Goal: Transaction & Acquisition: Book appointment/travel/reservation

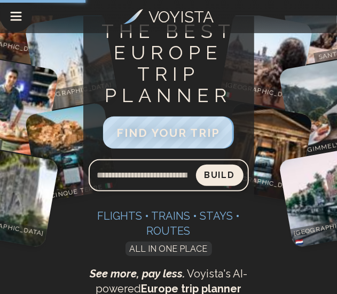
click at [13, 12] on icon "Drawer Menu" at bounding box center [16, 12] width 10 height 0
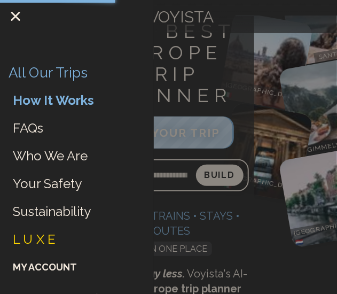
click at [38, 73] on link "All Our Trips" at bounding box center [48, 73] width 78 height 19
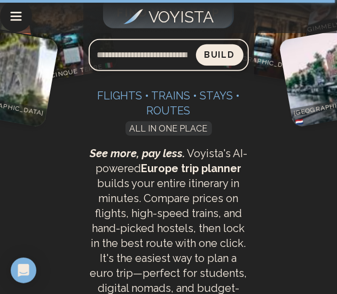
scroll to position [160, 0]
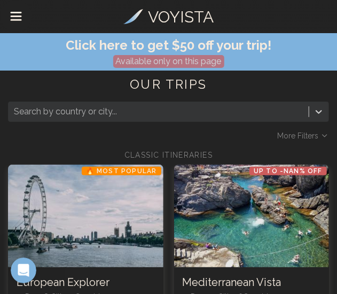
click at [220, 108] on div at bounding box center [158, 111] width 289 height 15
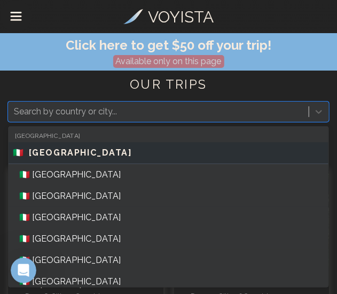
scroll to position [703, 0]
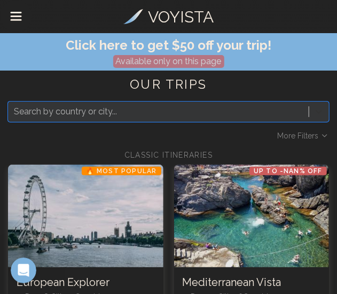
click at [319, 109] on icon at bounding box center [318, 111] width 11 height 11
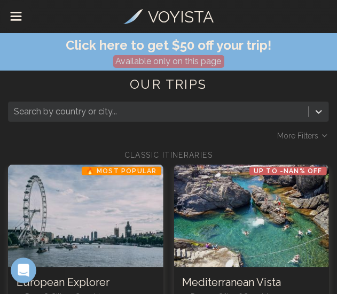
click at [310, 136] on span "More Filters" at bounding box center [297, 135] width 41 height 11
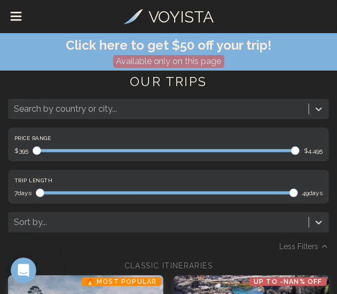
scroll to position [3, 0]
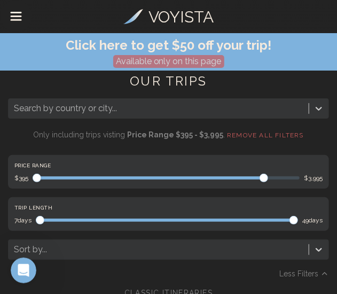
click at [265, 173] on span "Maximum" at bounding box center [263, 177] width 9 height 9
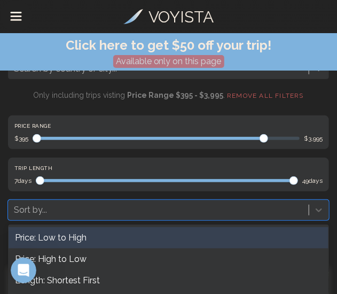
click at [298, 212] on div "4 results available. Use Up and Down to choose options, press Enter to select t…" at bounding box center [168, 210] width 321 height 20
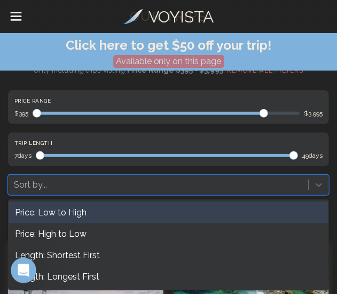
click at [73, 214] on div "Price: Low to High" at bounding box center [169, 212] width 320 height 21
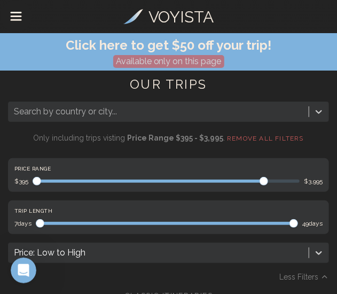
scroll to position [5, 0]
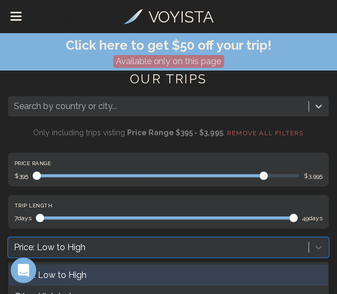
click at [65, 245] on div "4 results available. Use Up and Down to choose options, press Enter to select t…" at bounding box center [168, 247] width 321 height 20
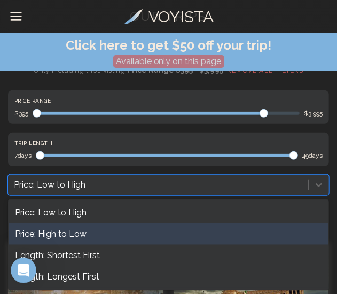
click at [66, 233] on div "Price: High to Low" at bounding box center [169, 233] width 320 height 21
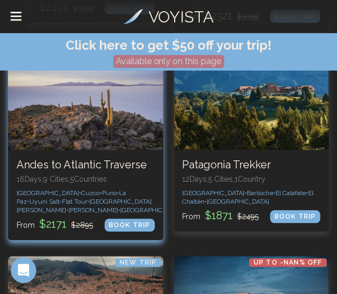
scroll to position [450, 0]
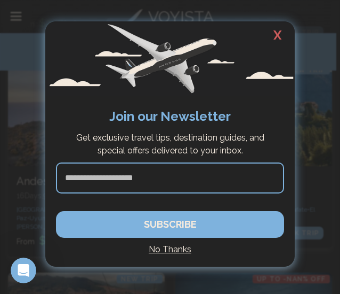
click at [271, 29] on h2 "X" at bounding box center [278, 35] width 34 height 28
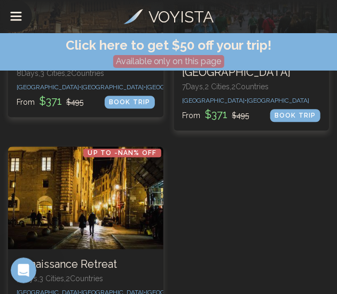
scroll to position [3661, 0]
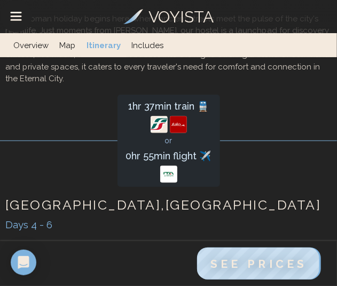
click at [144, 46] on link "Includes" at bounding box center [147, 45] width 43 height 24
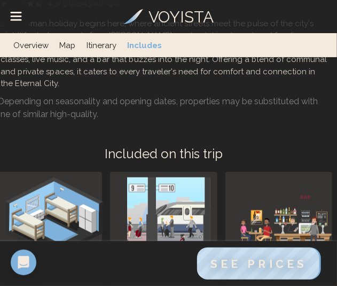
scroll to position [7325, 4]
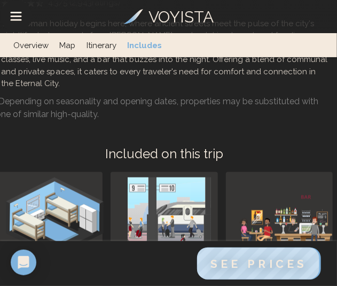
click at [92, 44] on link "Itinerary" at bounding box center [101, 45] width 41 height 24
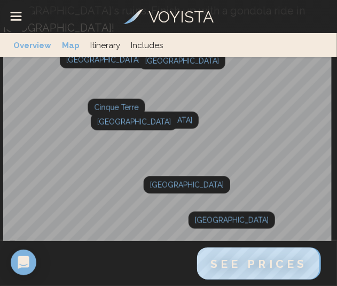
scroll to position [37, 1]
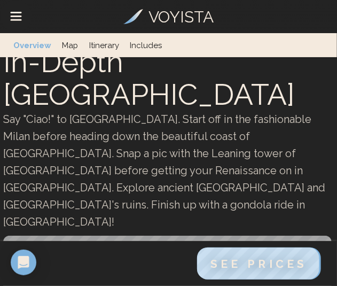
click at [65, 45] on link "Map" at bounding box center [70, 45] width 27 height 24
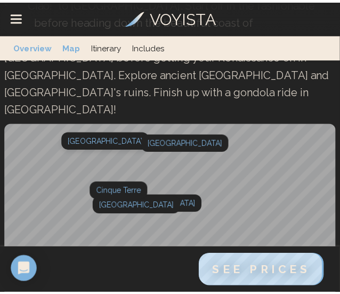
scroll to position [163, 0]
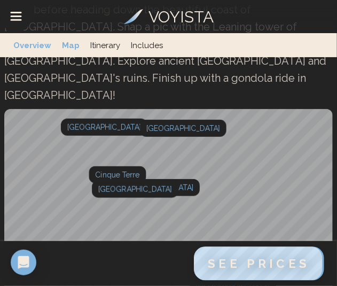
click at [234, 259] on span "See Prices" at bounding box center [259, 263] width 102 height 14
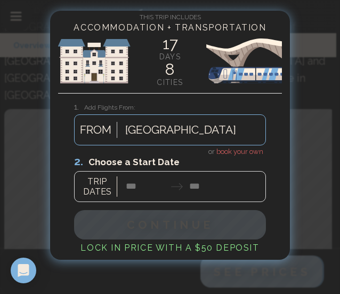
click at [233, 151] on span "book your own" at bounding box center [240, 151] width 47 height 8
click at [133, 184] on div at bounding box center [170, 177] width 192 height 47
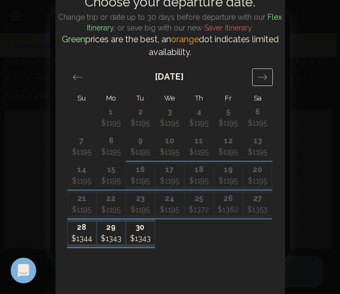
click at [260, 77] on icon "Move forward to switch to the next month." at bounding box center [263, 77] width 10 height 10
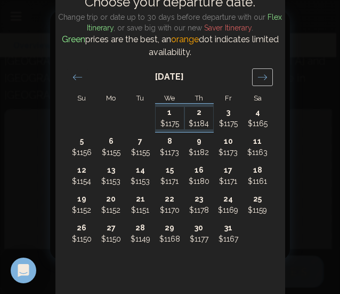
click at [260, 77] on icon "Move forward to switch to the next month." at bounding box center [263, 77] width 10 height 10
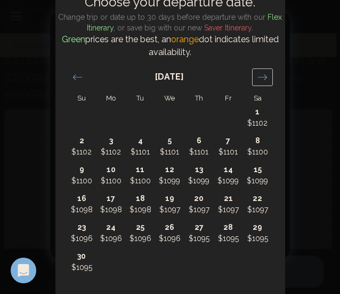
click at [260, 77] on icon "Move forward to switch to the next month." at bounding box center [263, 77] width 10 height 10
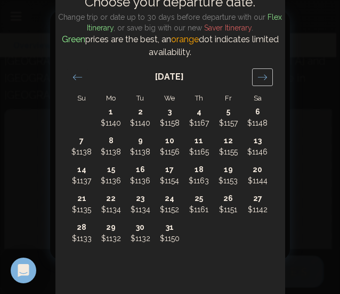
click at [260, 77] on icon "Move forward to switch to the next month." at bounding box center [263, 77] width 10 height 10
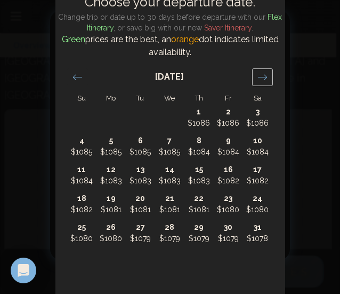
click at [260, 77] on icon "Move forward to switch to the next month." at bounding box center [263, 77] width 10 height 10
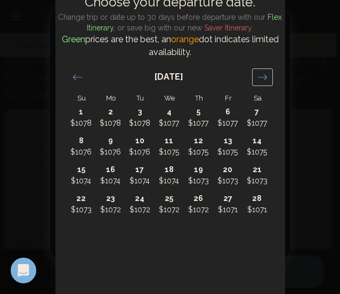
click at [260, 77] on icon "Move forward to switch to the next month." at bounding box center [263, 77] width 10 height 10
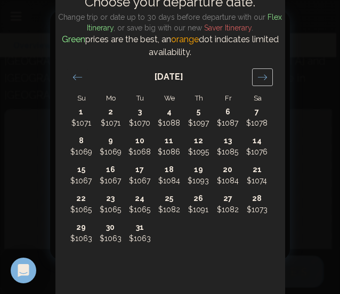
click at [260, 77] on icon "Move forward to switch to the next month." at bounding box center [263, 77] width 10 height 10
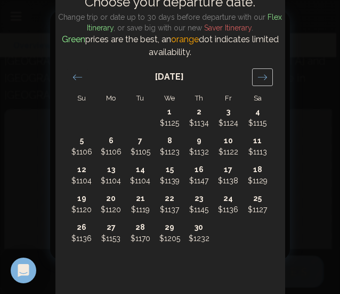
click at [260, 77] on icon "Move forward to switch to the next month." at bounding box center [263, 77] width 10 height 10
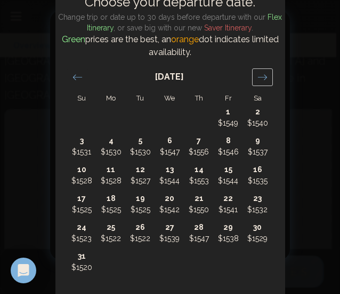
click at [260, 77] on icon "Move forward to switch to the next month." at bounding box center [263, 77] width 10 height 10
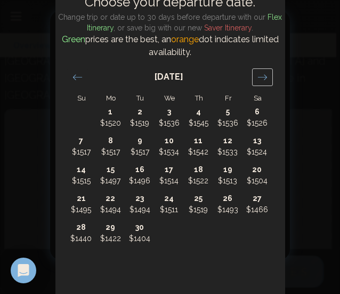
click at [260, 77] on icon "Move forward to switch to the next month." at bounding box center [263, 77] width 10 height 10
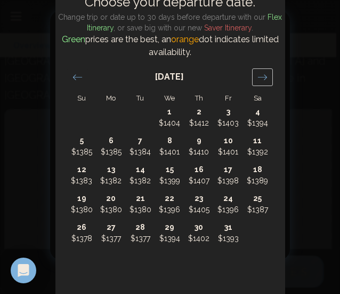
click at [260, 77] on icon "Move forward to switch to the next month." at bounding box center [263, 77] width 10 height 10
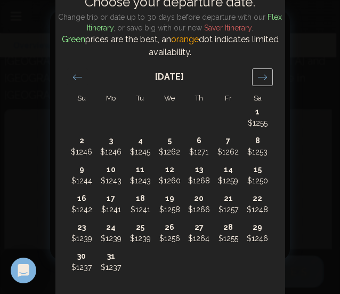
click at [260, 77] on icon "Move forward to switch to the next month." at bounding box center [263, 77] width 10 height 10
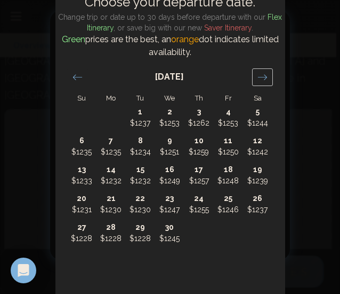
click at [260, 77] on icon "Move forward to switch to the next month." at bounding box center [263, 77] width 10 height 10
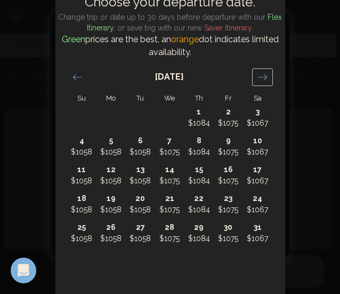
click at [260, 77] on icon "Move forward to switch to the next month." at bounding box center [263, 77] width 10 height 10
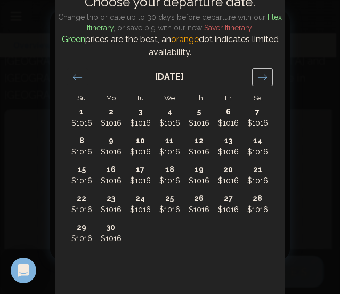
click at [260, 77] on icon "Move forward to switch to the next month." at bounding box center [263, 77] width 10 height 10
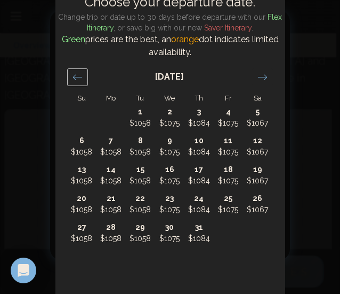
click at [79, 78] on icon "Move backward to switch to the previous month." at bounding box center [78, 77] width 10 height 10
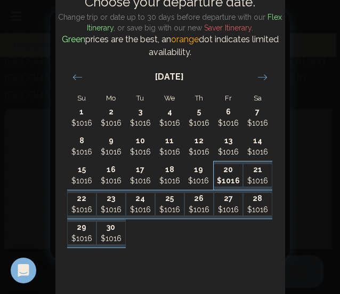
click at [224, 178] on p "$1016" at bounding box center [229, 180] width 28 height 11
type input "********"
type input "*******"
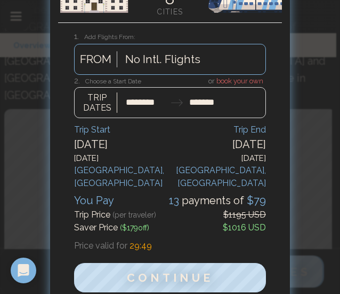
scroll to position [76, 0]
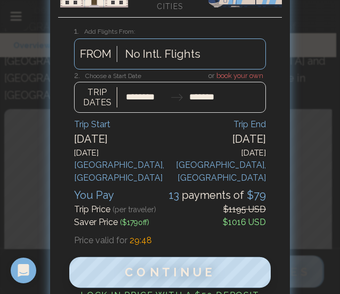
click at [170, 265] on span "Continue" at bounding box center [170, 272] width 91 height 14
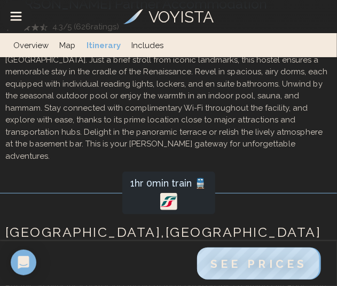
scroll to position [2064, 0]
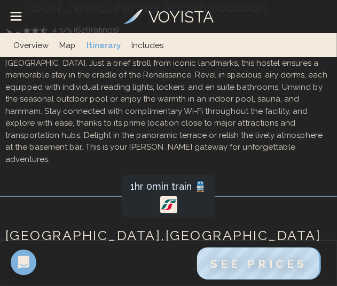
click at [148, 38] on link "Includes" at bounding box center [147, 45] width 43 height 24
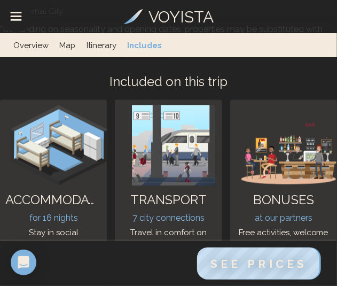
scroll to position [7401, 0]
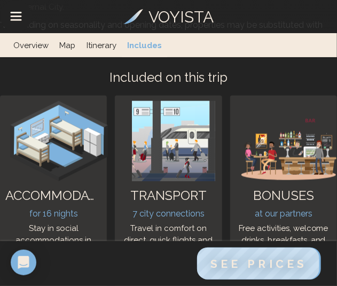
click at [50, 208] on h3 "for 16 nights" at bounding box center [53, 214] width 96 height 13
click at [49, 208] on h3 "for 16 nights" at bounding box center [53, 214] width 96 height 13
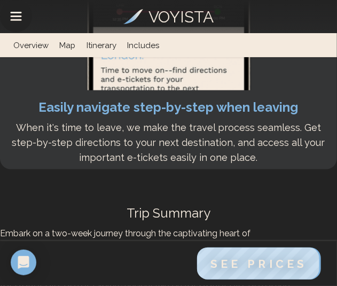
scroll to position [8397, 0]
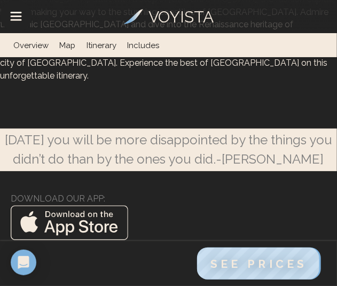
scroll to position [8569, 0]
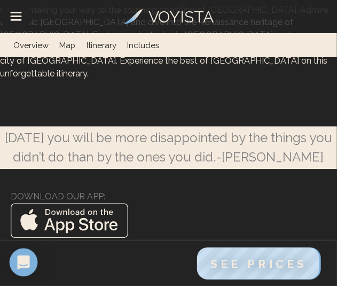
click at [26, 266] on icon "Open Intercom Messenger" at bounding box center [23, 262] width 12 height 14
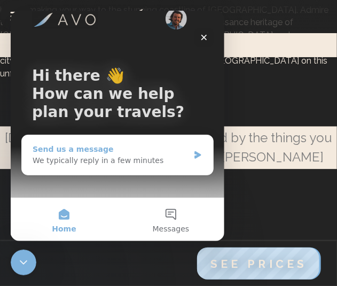
scroll to position [23, 0]
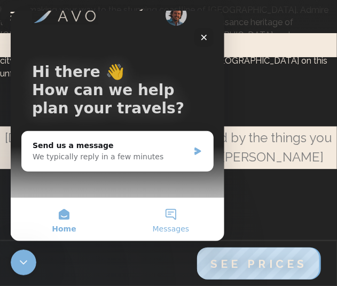
click at [170, 221] on button "Messages" at bounding box center [170, 218] width 107 height 43
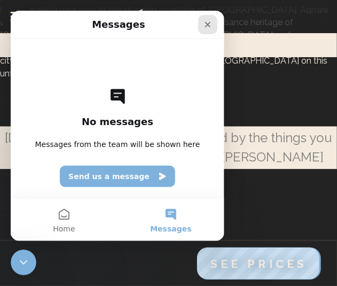
click at [203, 20] on icon "Close" at bounding box center [207, 24] width 9 height 9
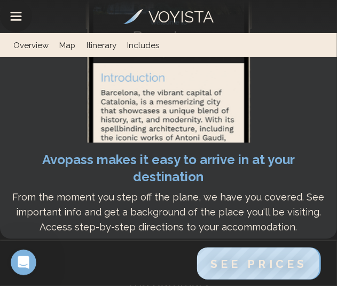
scroll to position [8269, 0]
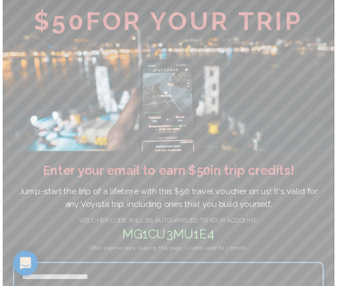
scroll to position [106, 0]
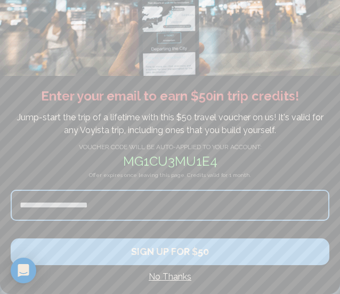
click at [159, 277] on h4 "No Thanks" at bounding box center [170, 276] width 319 height 13
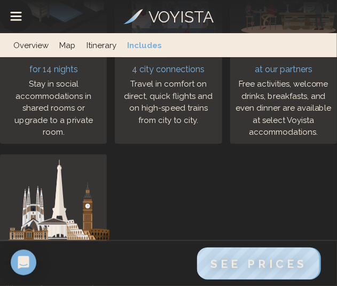
scroll to position [5183, 0]
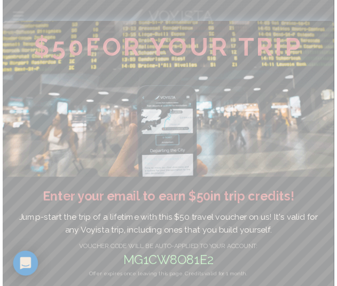
scroll to position [106, 0]
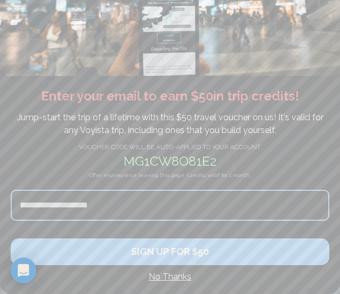
click at [164, 278] on h4 "No Thanks" at bounding box center [170, 276] width 319 height 13
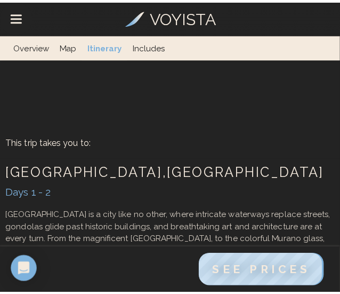
scroll to position [381, 0]
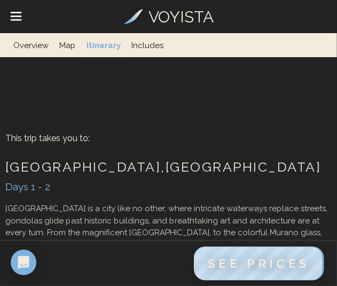
click at [225, 259] on span "See Prices" at bounding box center [259, 263] width 102 height 14
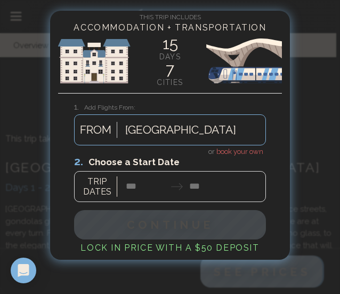
click at [133, 183] on div at bounding box center [170, 177] width 192 height 47
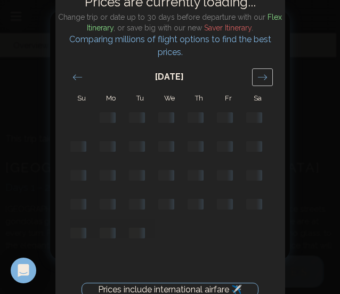
click at [265, 81] on icon "Move forward to switch to the next month." at bounding box center [263, 77] width 10 height 10
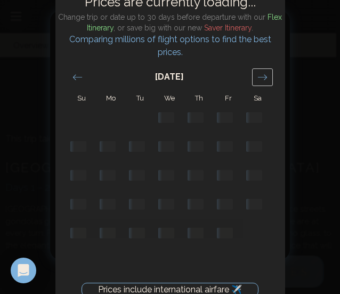
click at [265, 81] on icon "Move forward to switch to the next month." at bounding box center [263, 77] width 10 height 10
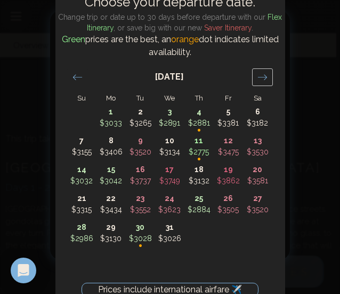
click at [265, 81] on icon "Move forward to switch to the next month." at bounding box center [263, 77] width 10 height 10
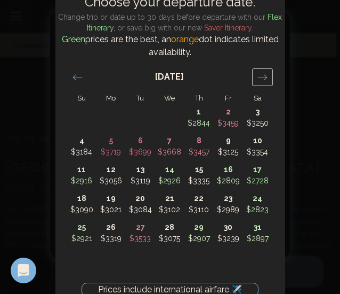
click at [265, 81] on icon "Move forward to switch to the next month." at bounding box center [263, 77] width 10 height 10
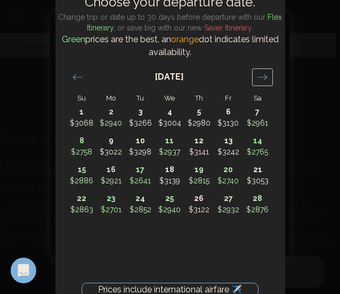
click at [265, 81] on icon "Move forward to switch to the next month." at bounding box center [263, 77] width 10 height 10
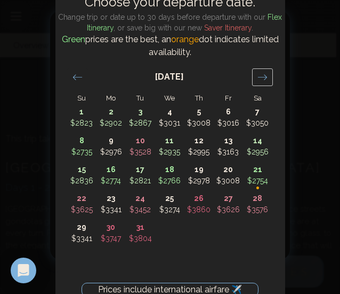
click at [265, 81] on icon "Move forward to switch to the next month." at bounding box center [263, 77] width 10 height 10
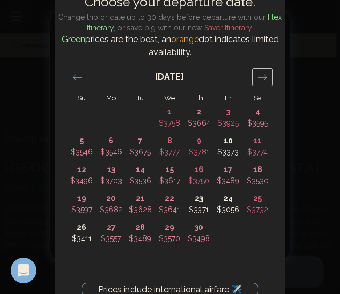
click at [265, 81] on icon "Move forward to switch to the next month." at bounding box center [263, 77] width 10 height 10
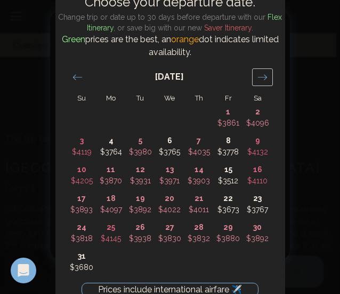
click at [252, 78] on div "Move forward to switch to the next month." at bounding box center [262, 77] width 21 height 18
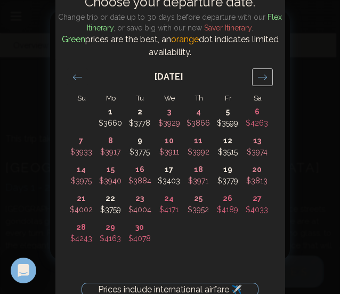
click at [252, 78] on div "Move forward to switch to the next month." at bounding box center [262, 77] width 21 height 18
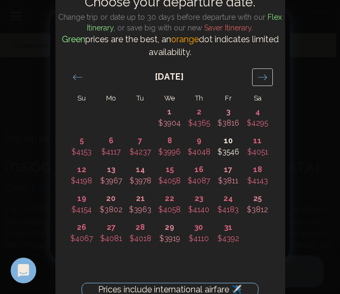
drag, startPoint x: 252, startPoint y: 78, endPoint x: 266, endPoint y: 74, distance: 14.0
click at [266, 74] on icon "Move forward to switch to the next month." at bounding box center [263, 77] width 10 height 10
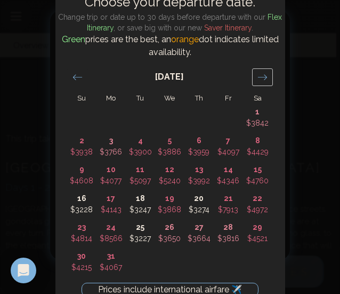
click at [265, 76] on icon "Move forward to switch to the next month." at bounding box center [263, 77] width 10 height 10
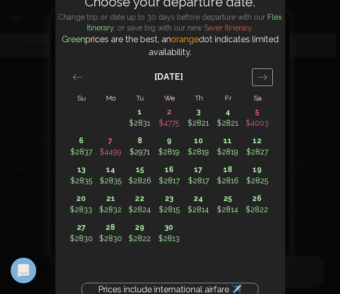
click at [265, 76] on icon "Move forward to switch to the next month." at bounding box center [263, 77] width 10 height 10
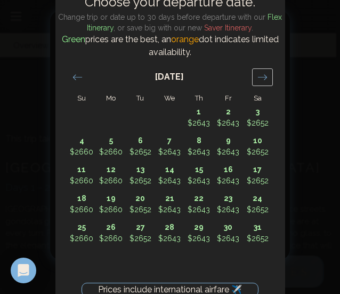
click at [265, 76] on icon "Move forward to switch to the next month." at bounding box center [263, 77] width 10 height 10
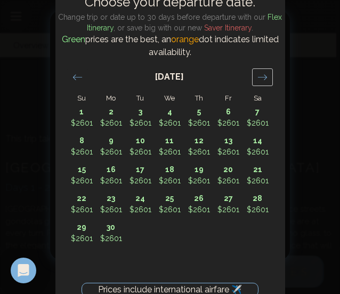
click at [265, 76] on icon "Move forward to switch to the next month." at bounding box center [263, 77] width 10 height 10
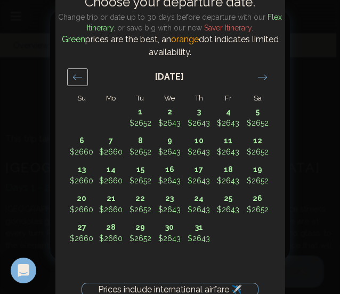
click at [74, 82] on icon "Move backward to switch to the previous month." at bounding box center [78, 77] width 10 height 10
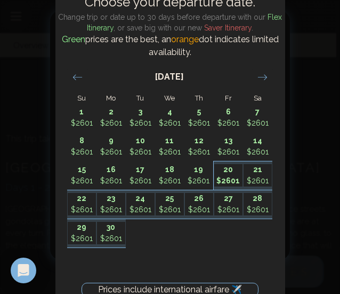
click at [225, 179] on p "$2601" at bounding box center [229, 180] width 28 height 11
type input "********"
type input "*******"
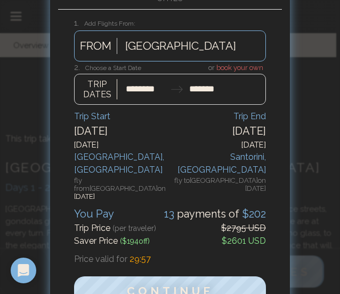
scroll to position [86, 0]
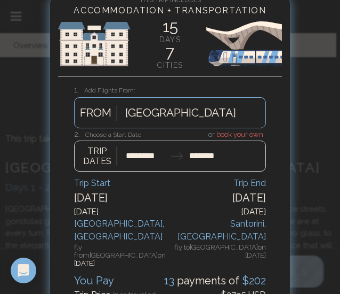
click at [208, 105] on div "Auckland FROM" at bounding box center [170, 112] width 192 height 31
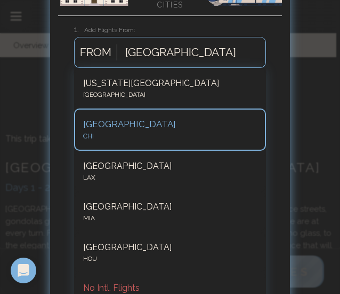
scroll to position [93, 0]
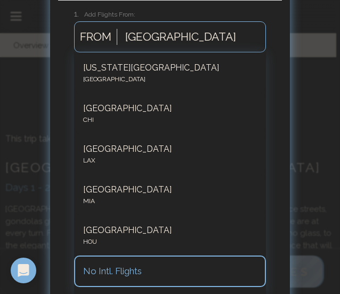
click at [113, 260] on div "No Intl. Flights" at bounding box center [170, 271] width 192 height 32
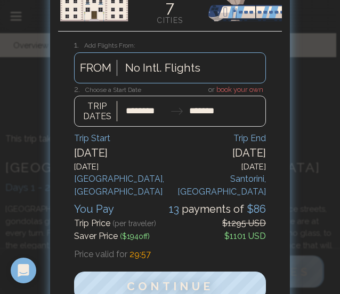
scroll to position [61, 0]
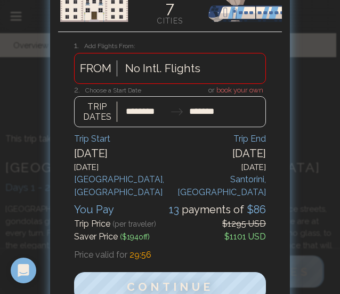
click at [164, 77] on div "option No Intl. Flights, selected. No Intl. Flights FROM" at bounding box center [170, 68] width 192 height 31
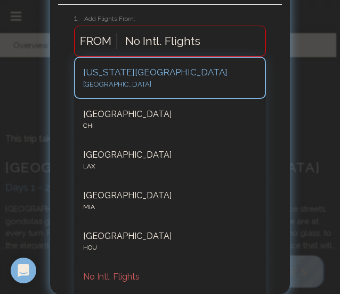
scroll to position [93, 0]
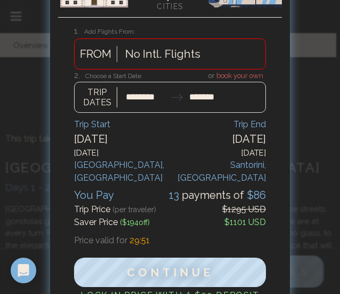
click at [162, 30] on div "1. Add Flights From: option No Intl. Flights, selected. No Intl. Flights FROM o…" at bounding box center [170, 51] width 192 height 53
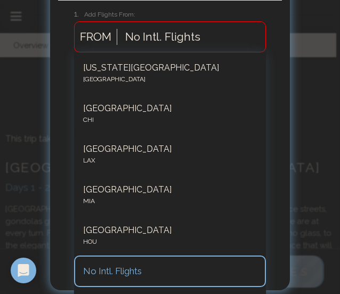
click at [163, 52] on div "option No Intl. Flights, selected. 6 results available. Use Up and Down to choo…" at bounding box center [170, 36] width 192 height 31
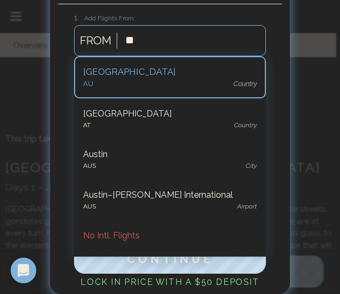
scroll to position [76, 0]
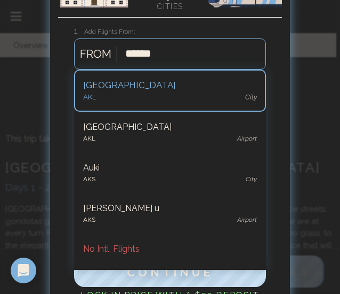
type input "*******"
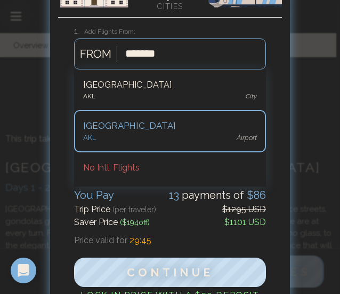
click at [129, 129] on div "[GEOGRAPHIC_DATA]" at bounding box center [170, 126] width 174 height 14
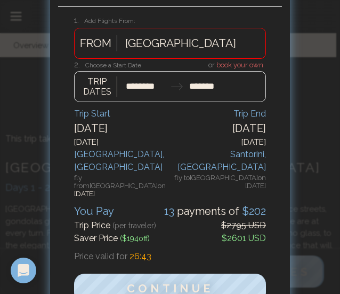
scroll to position [44, 0]
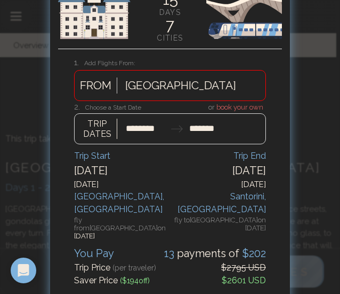
click at [142, 83] on div at bounding box center [180, 85] width 111 height 19
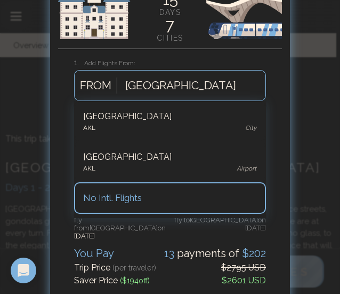
click at [101, 200] on div "No Intl. Flights" at bounding box center [170, 198] width 174 height 14
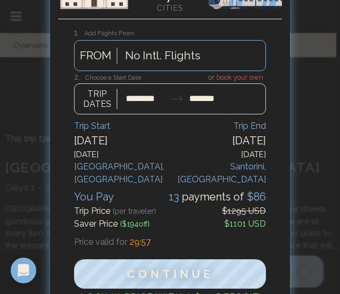
scroll to position [76, 0]
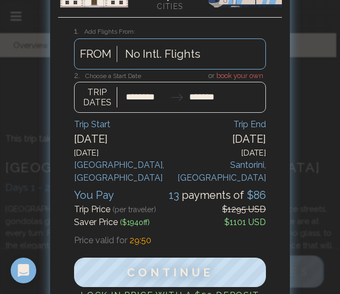
click at [312, 68] on div at bounding box center [170, 147] width 340 height 294
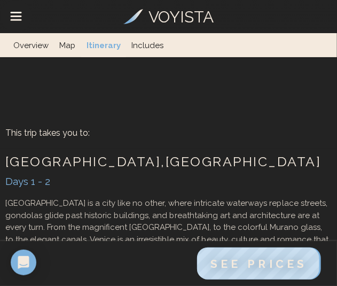
scroll to position [573, 0]
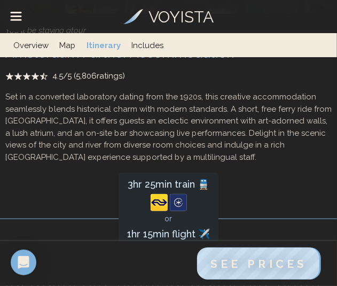
scroll to position [2189, 0]
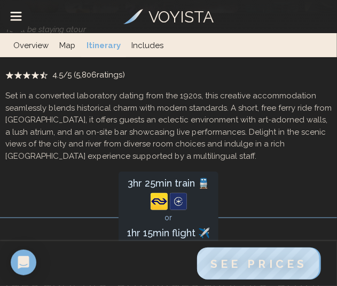
click at [171, 242] on img at bounding box center [168, 250] width 17 height 17
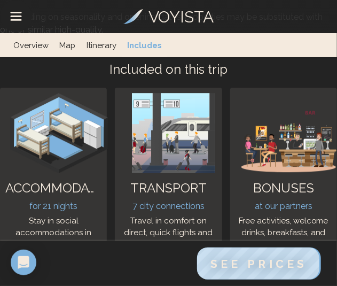
scroll to position [7504, 0]
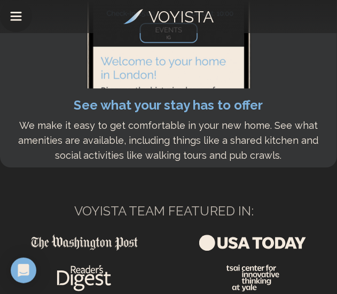
scroll to position [1516, 0]
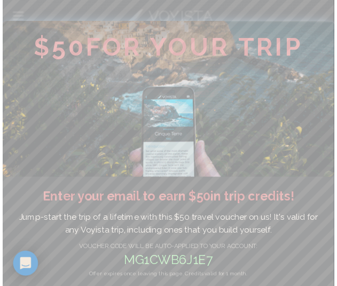
scroll to position [106, 0]
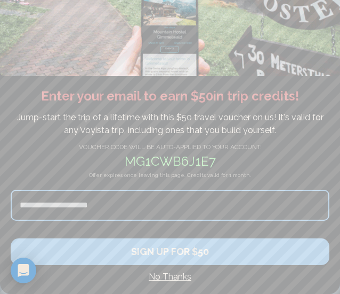
click at [159, 275] on h4 "No Thanks" at bounding box center [170, 276] width 319 height 13
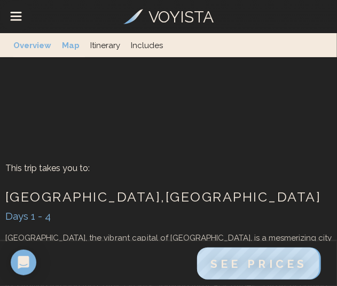
scroll to position [377, 0]
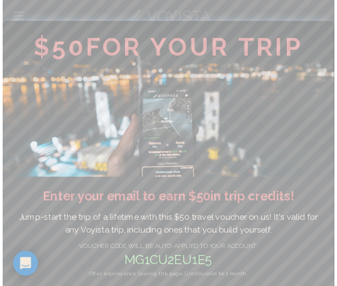
scroll to position [106, 0]
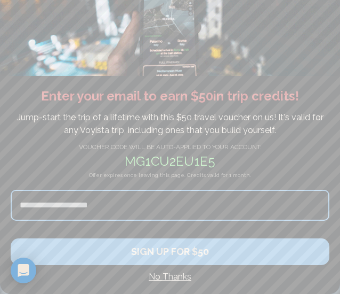
click at [170, 275] on h4 "No Thanks" at bounding box center [170, 276] width 319 height 13
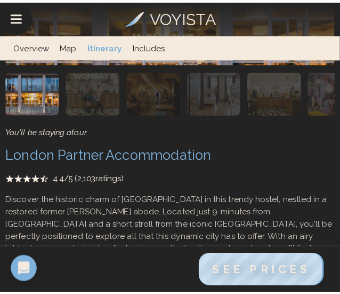
scroll to position [1071, 0]
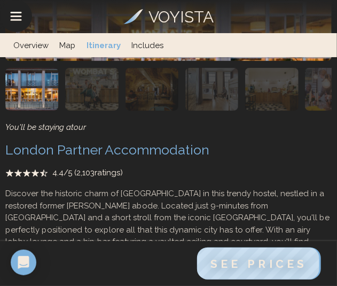
click at [42, 169] on icon at bounding box center [43, 172] width 7 height 7
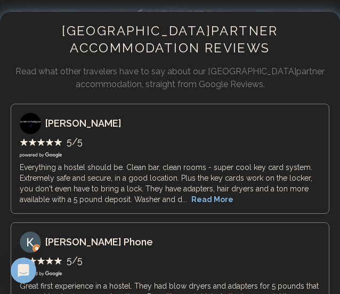
scroll to position [5, 0]
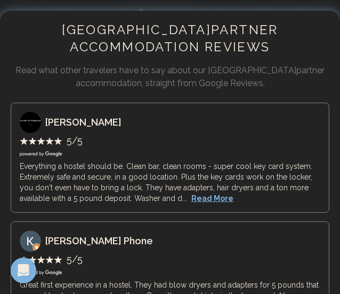
click at [200, 196] on button "Read More" at bounding box center [213, 198] width 42 height 11
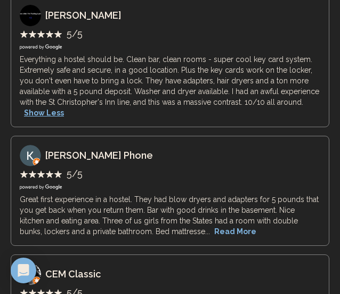
scroll to position [112, 0]
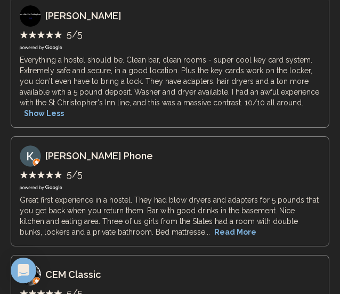
click at [329, 164] on div "London Partner Accommodation Reviews Read what other travelers have to say abou…" at bounding box center [170, 218] width 340 height 628
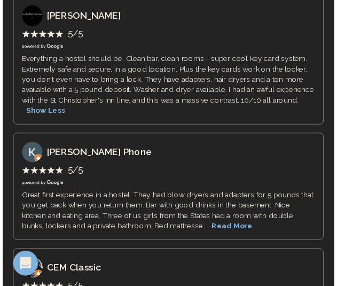
scroll to position [0, 0]
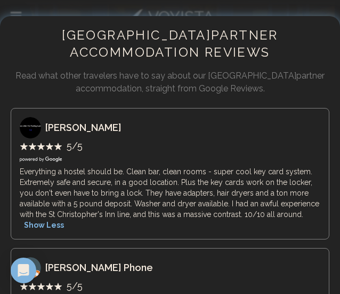
click at [163, 13] on div at bounding box center [170, 147] width 340 height 294
